Goal: Transaction & Acquisition: Purchase product/service

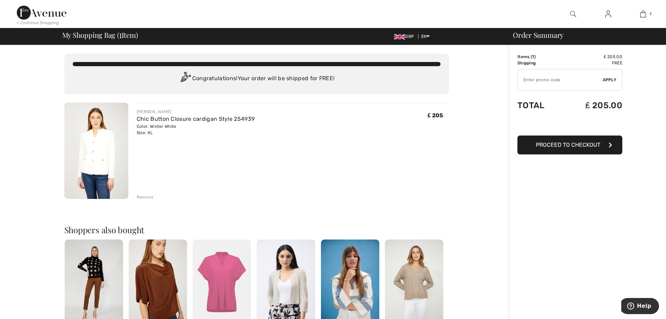
click at [106, 160] on img at bounding box center [96, 150] width 64 height 96
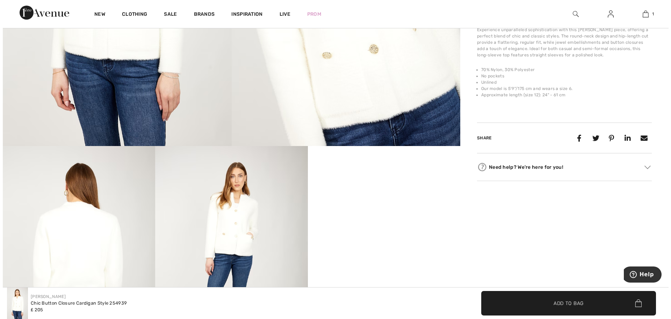
scroll to position [245, 0]
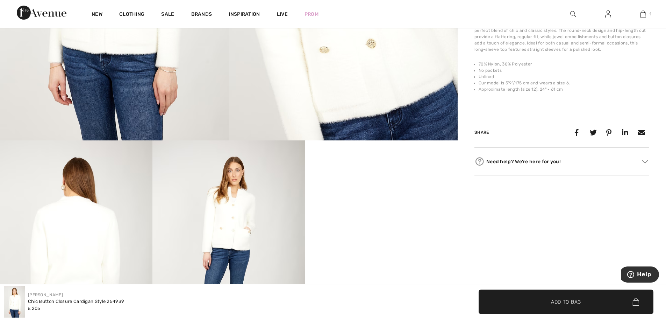
click at [239, 240] on img at bounding box center [228, 254] width 152 height 229
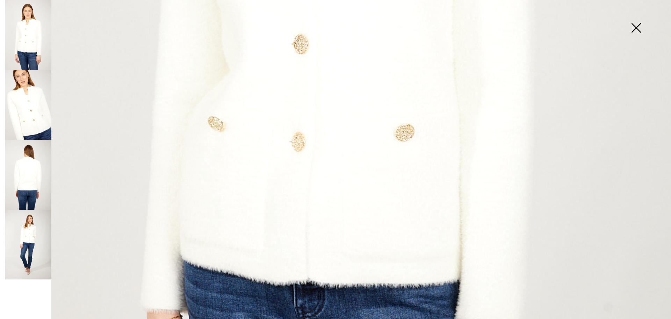
scroll to position [490, 0]
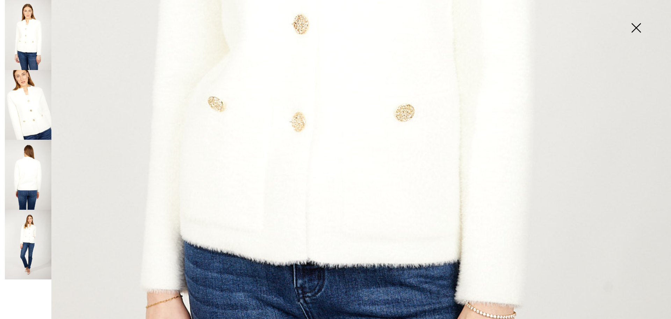
click at [29, 237] on img at bounding box center [28, 244] width 47 height 70
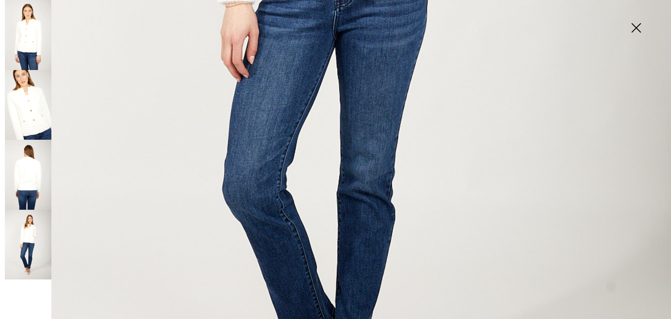
click at [34, 190] on img at bounding box center [28, 175] width 47 height 70
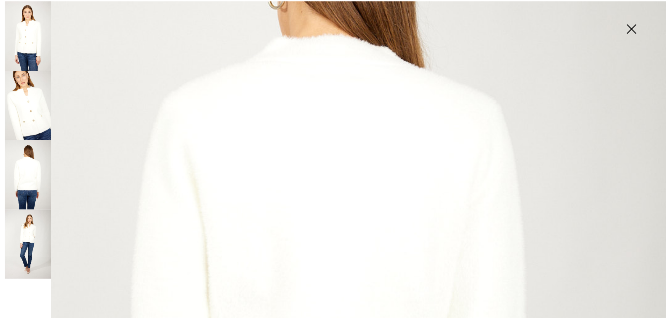
scroll to position [210, 0]
click at [36, 126] on img at bounding box center [28, 105] width 47 height 70
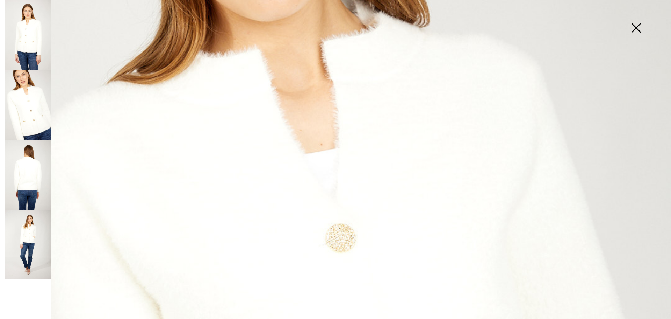
click at [638, 31] on img at bounding box center [636, 28] width 35 height 36
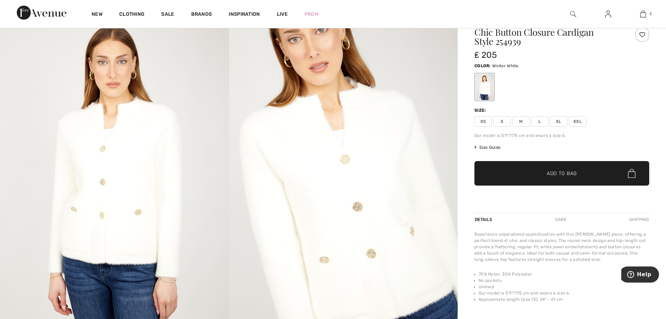
scroll to position [0, 0]
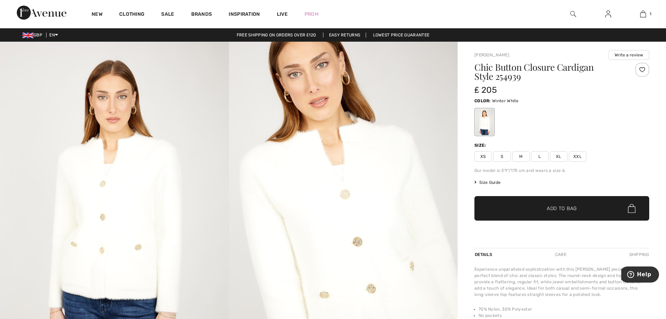
click at [489, 183] on span "Size Guide" at bounding box center [488, 182] width 26 height 6
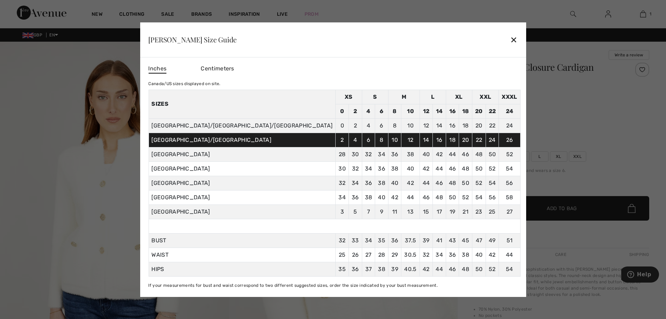
click at [510, 38] on div "✕" at bounding box center [513, 39] width 7 height 15
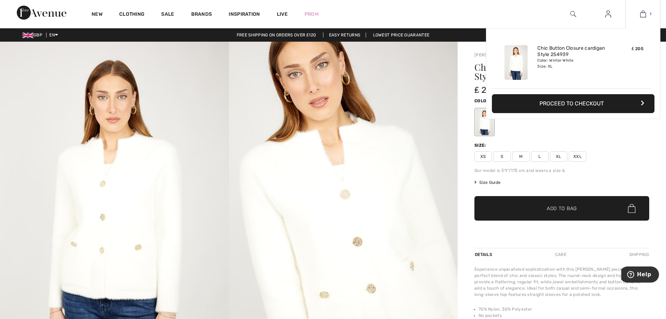
click at [640, 15] on link "1" at bounding box center [643, 14] width 34 height 8
